Goal: Information Seeking & Learning: Learn about a topic

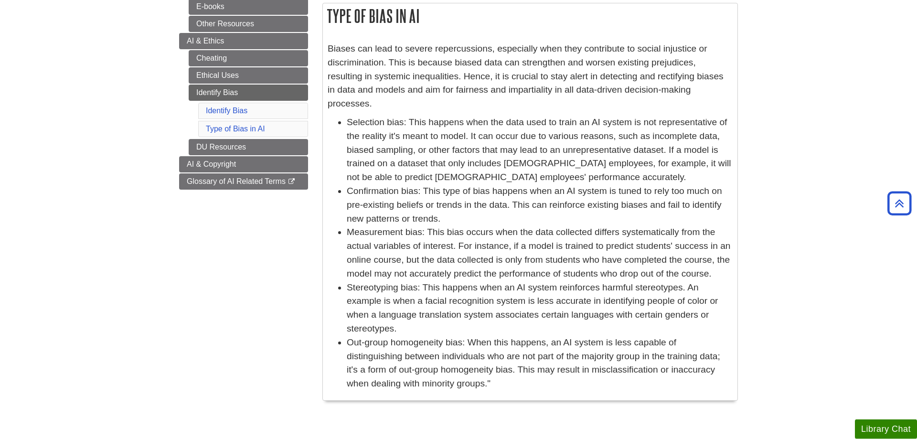
scroll to position [244, 0]
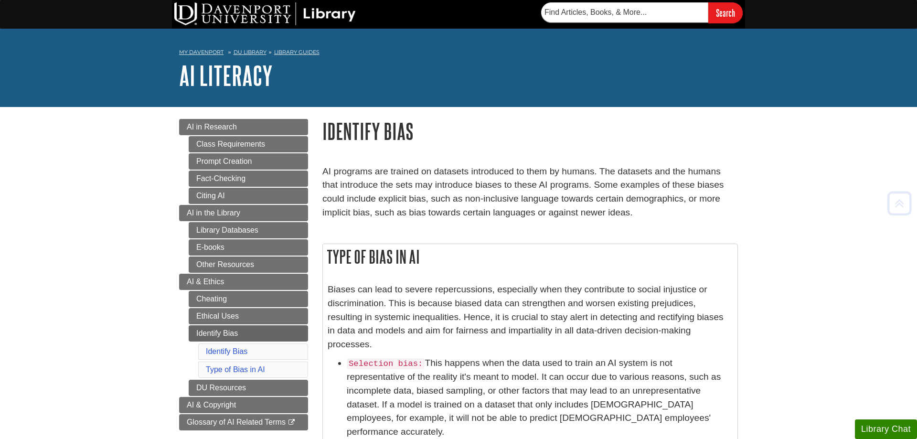
scroll to position [244, 0]
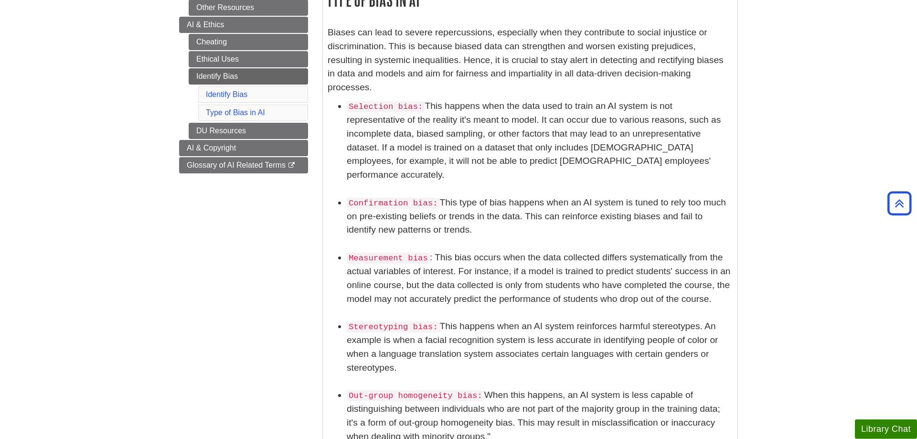
scroll to position [244, 0]
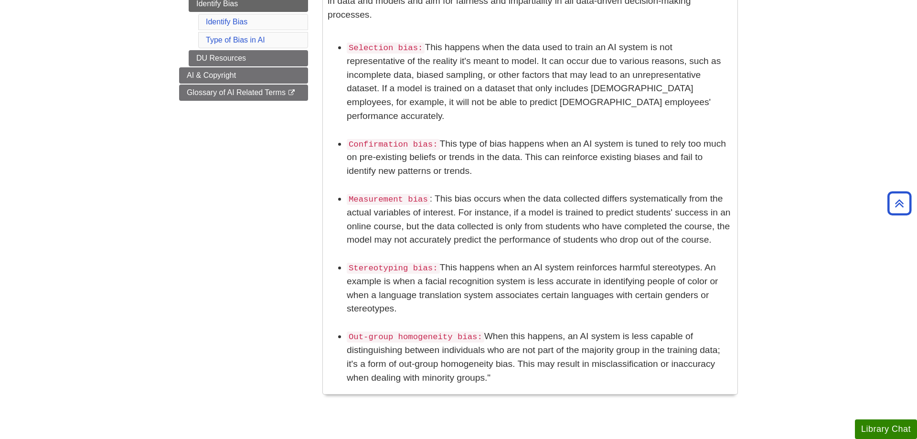
scroll to position [341, 0]
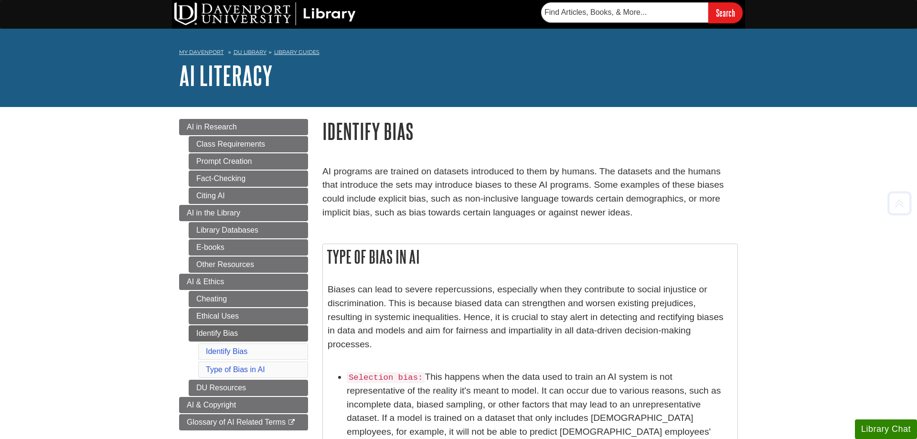
scroll to position [341, 0]
